Goal: Find specific page/section: Find specific page/section

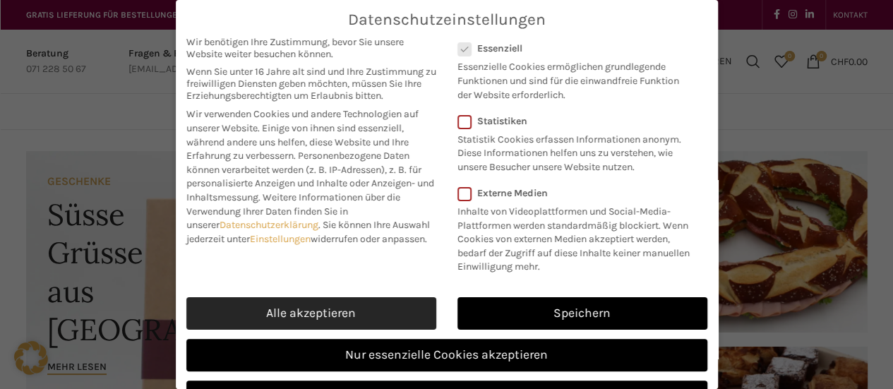
click at [297, 324] on link "Alle akzeptieren" at bounding box center [311, 313] width 250 height 32
checkbox input "true"
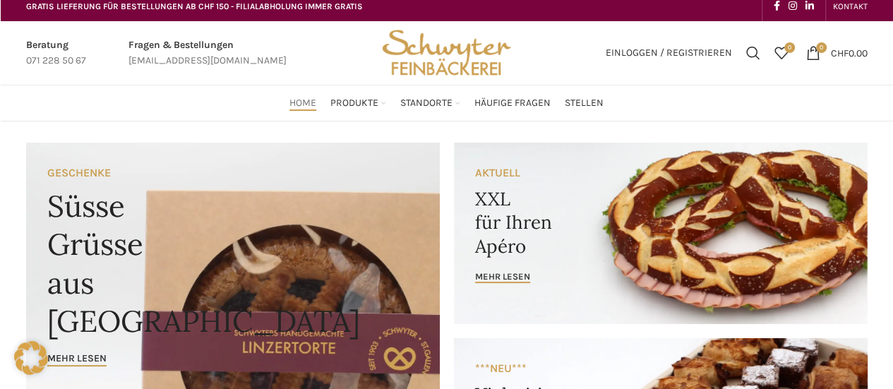
scroll to position [7, 0]
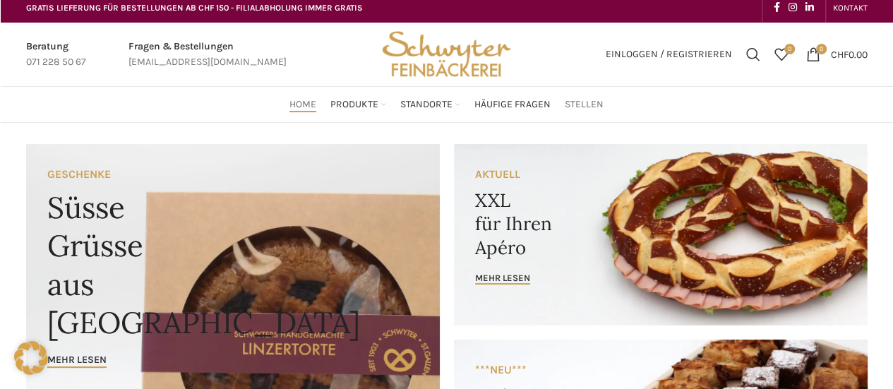
click at [592, 111] on span "Stellen" at bounding box center [584, 104] width 39 height 13
